Goal: Task Accomplishment & Management: Use online tool/utility

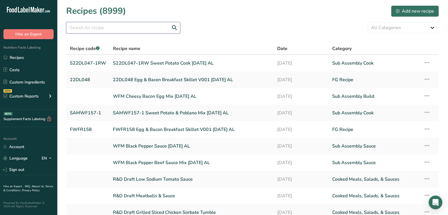
click at [162, 27] on input "text" at bounding box center [123, 27] width 114 height 11
paste input "FHEH330 HH Blackened Chicken Jambalaya V006 4-29-25 AL"
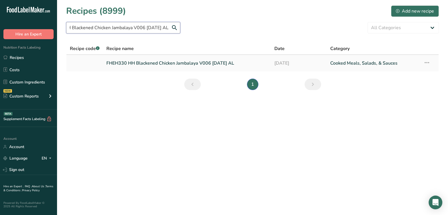
type input "FHEH330 HH Blackened Chicken Jambalaya V006 4-29-25 AL"
click at [161, 61] on link "FHEH330 HH Blackened Chicken Jambalaya V006 4-29-25 AL" at bounding box center [186, 63] width 161 height 12
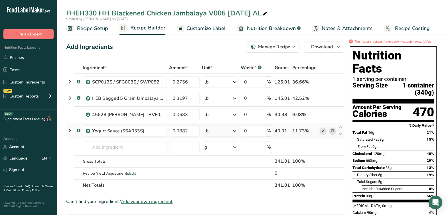
click at [322, 132] on icon at bounding box center [323, 131] width 4 height 6
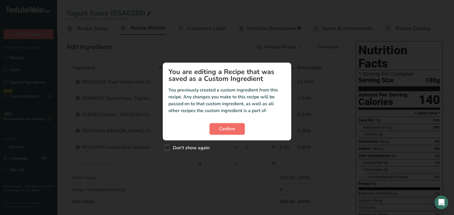
click at [238, 129] on button "Confirm" at bounding box center [226, 128] width 35 height 11
